Goal: Use online tool/utility: Use online tool/utility

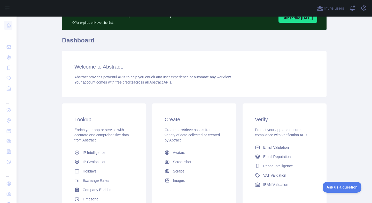
scroll to position [28, 0]
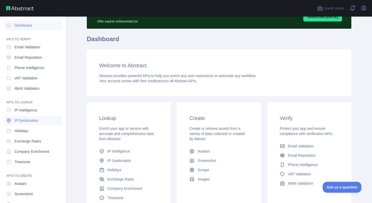
click at [16, 118] on span "IP Geolocation" at bounding box center [26, 120] width 24 height 5
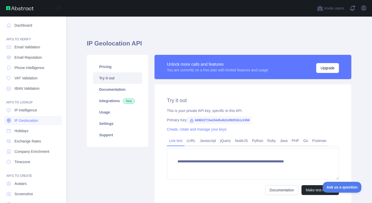
type textarea "**********"
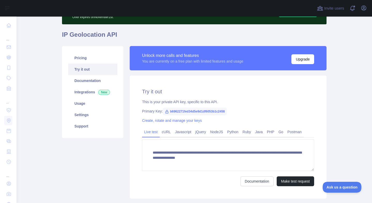
scroll to position [34, 0]
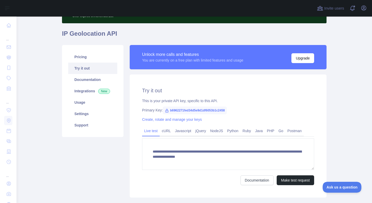
click at [189, 111] on span "b6962271fed34d5e9d1df6053b1c2458" at bounding box center [195, 110] width 64 height 8
copy span "b6962271fed34d5e9d1df6053b1c2458"
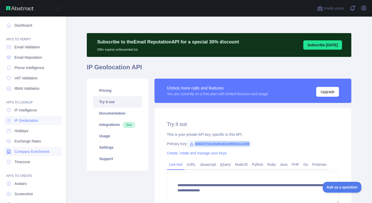
click at [20, 150] on span "Company Enrichment" at bounding box center [31, 151] width 35 height 5
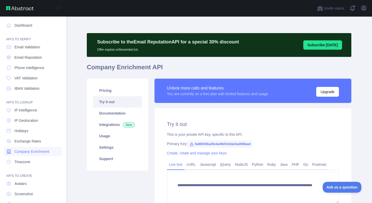
click at [23, 152] on span "Company Enrichment" at bounding box center [31, 151] width 35 height 5
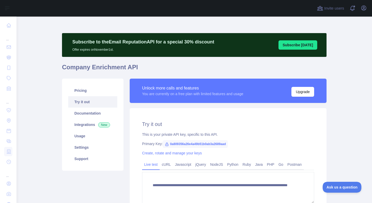
scroll to position [9, 0]
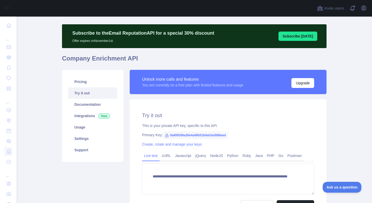
click at [220, 135] on span "0a809356a26e4a49b51b0ab3a2689aad" at bounding box center [195, 135] width 65 height 8
copy span "0a809356a26e4a49b51b0ab3a2689aad"
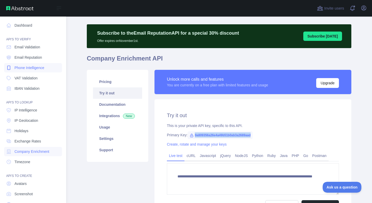
click at [24, 67] on span "Phone Intelligence" at bounding box center [29, 67] width 30 height 5
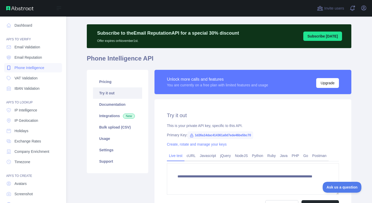
click at [27, 67] on span "Phone Intelligence" at bounding box center [29, 67] width 30 height 5
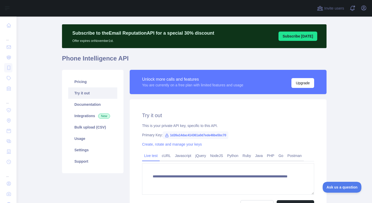
click at [186, 136] on span "1d26a14dac414361a0d7ede46be5bc70" at bounding box center [196, 135] width 66 height 8
copy span "1d26a14dac414361a0d7ede46be5bc70"
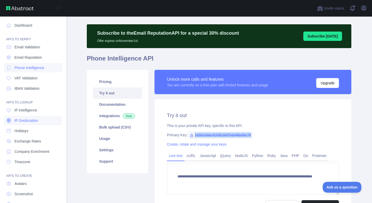
click at [20, 120] on span "IP Geolocation" at bounding box center [26, 120] width 24 height 5
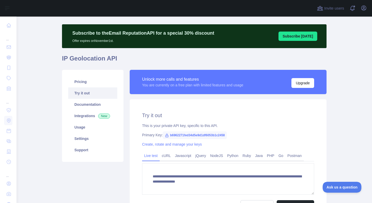
click at [185, 136] on span "b6962271fed34d5e9d1df6053b1c2458" at bounding box center [195, 135] width 64 height 8
copy span "b6962271fed34d5e9d1df6053b1c2458"
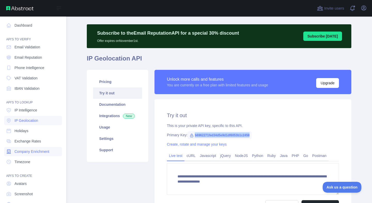
click at [28, 154] on link "Company Enrichment" at bounding box center [33, 151] width 58 height 9
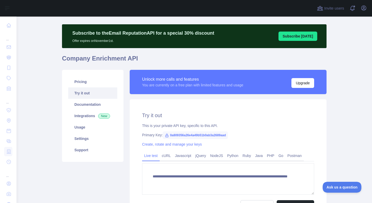
click at [174, 135] on span "0a809356a26e4a49b51b0ab3a2689aad" at bounding box center [195, 135] width 65 height 8
copy span "0a809356a26e4a49b51b0ab3a2689aad"
